Goal: Task Accomplishment & Management: Use online tool/utility

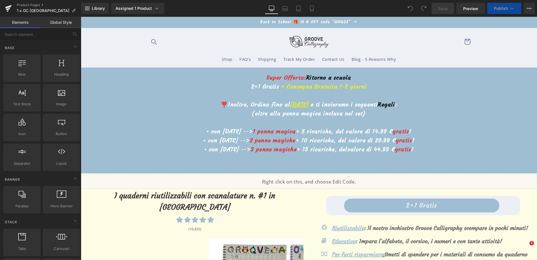
click at [290, 107] on u "19 settembre" at bounding box center [299, 104] width 19 height 7
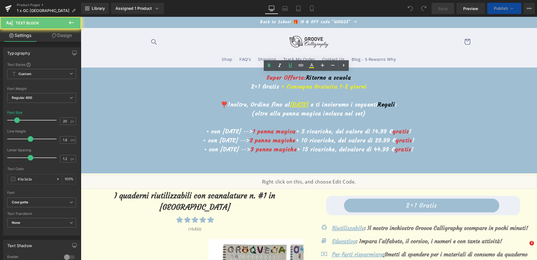
click at [290, 106] on u "19 settembre" at bounding box center [299, 104] width 19 height 7
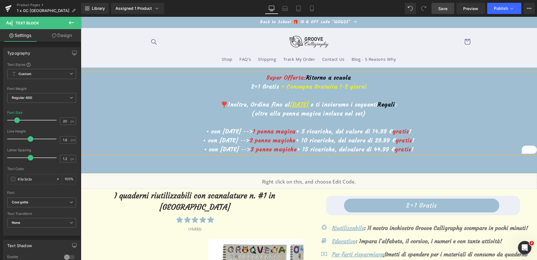
click at [442, 12] on link "Save" at bounding box center [443, 8] width 23 height 11
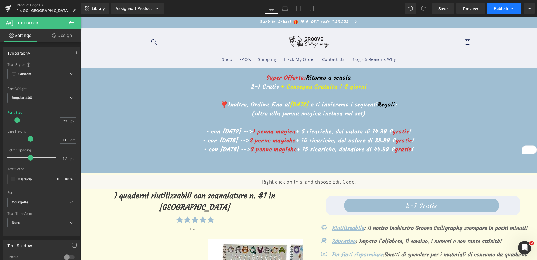
click at [510, 9] on icon at bounding box center [512, 9] width 6 height 6
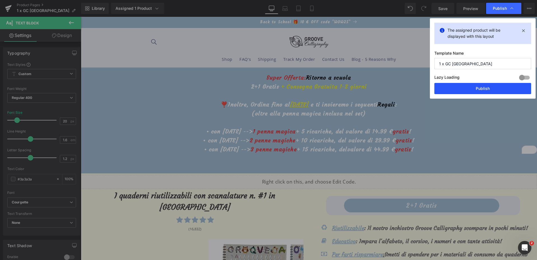
click at [478, 86] on button "Publish" at bounding box center [482, 88] width 97 height 11
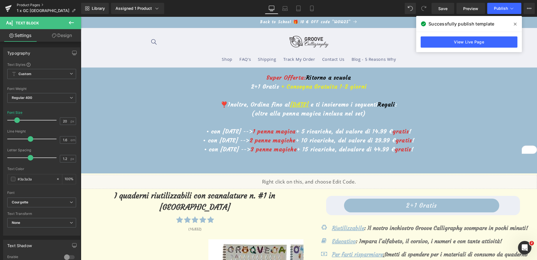
click at [18, 3] on link "Product Pages" at bounding box center [49, 5] width 64 height 4
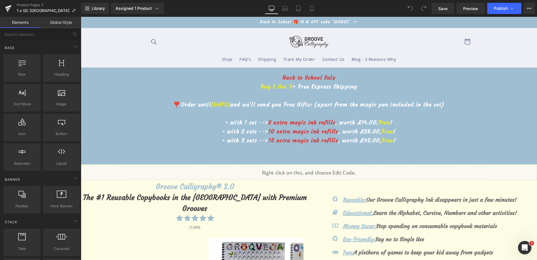
drag, startPoint x: 23, startPoint y: 4, endPoint x: 26, endPoint y: 1, distance: 3.6
click at [23, 4] on link "Product Pages" at bounding box center [49, 5] width 64 height 4
